Goal: Find specific page/section: Find specific page/section

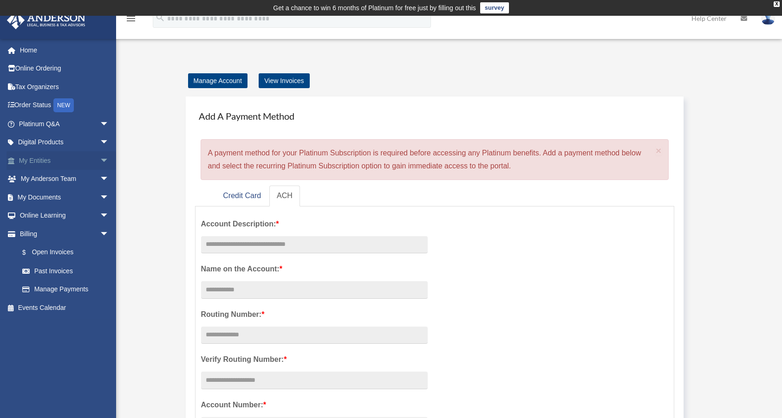
click at [43, 162] on link "My Entities arrow_drop_down" at bounding box center [64, 160] width 116 height 19
click at [100, 157] on span "arrow_drop_down" at bounding box center [109, 160] width 19 height 19
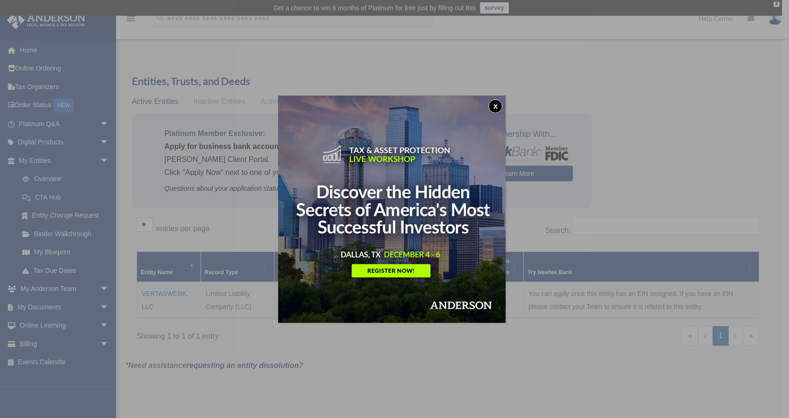
click at [499, 107] on button "x" at bounding box center [495, 106] width 14 height 14
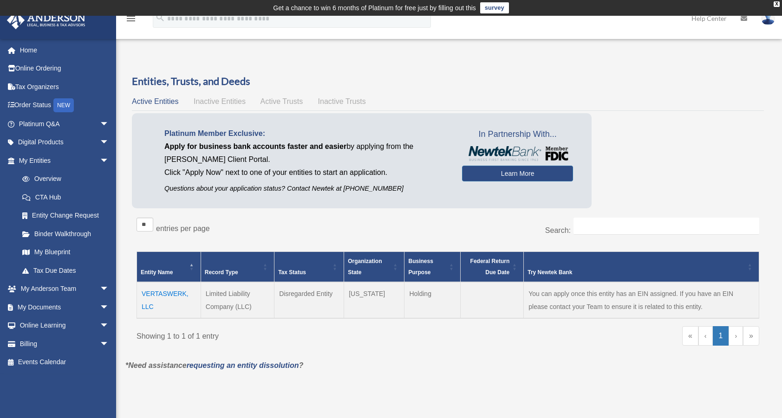
click at [149, 295] on td "VERTASWERK, LLC" at bounding box center [169, 300] width 64 height 36
